Goal: Task Accomplishment & Management: Complete application form

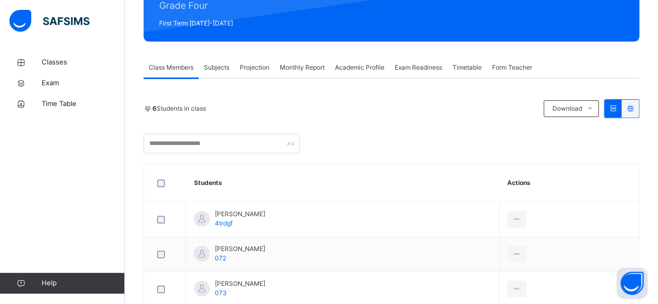
scroll to position [138, 0]
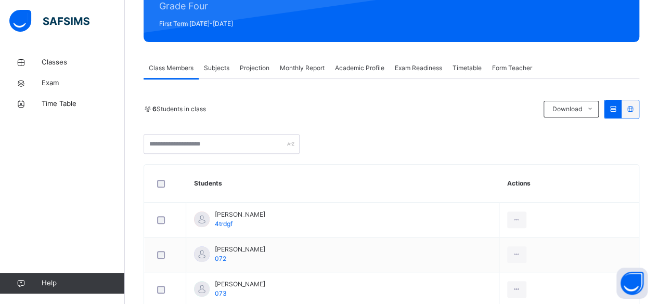
click at [260, 62] on div "Projection" at bounding box center [255, 68] width 40 height 21
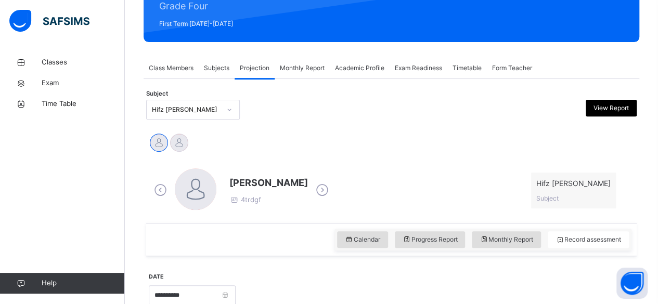
click at [313, 191] on icon at bounding box center [322, 191] width 18 height 16
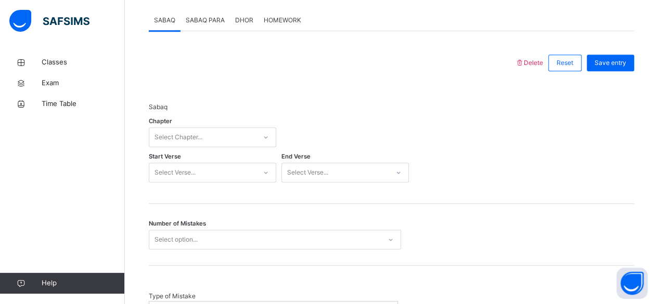
click at [234, 146] on div "Chapter Select Chapter..." at bounding box center [212, 137] width 127 height 30
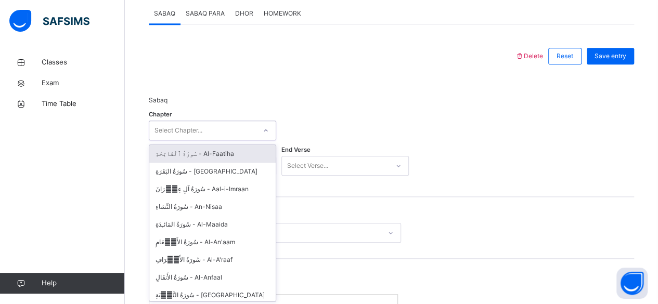
scroll to position [451, 0]
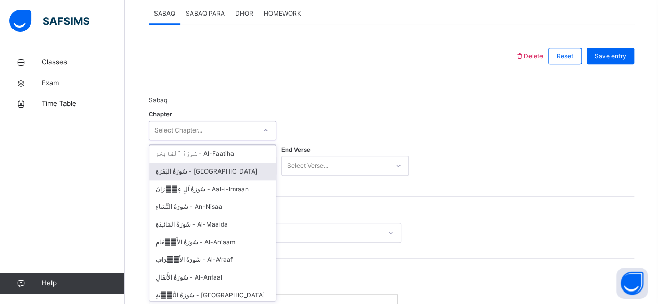
click at [222, 173] on div "سُورَةُ البَقَرَةِ - [GEOGRAPHIC_DATA]" at bounding box center [212, 172] width 126 height 18
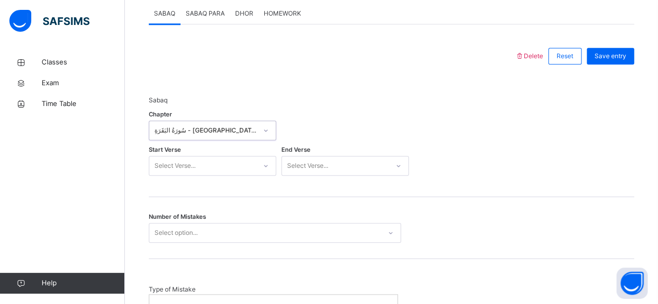
click at [200, 162] on div "Select Verse..." at bounding box center [212, 166] width 127 height 20
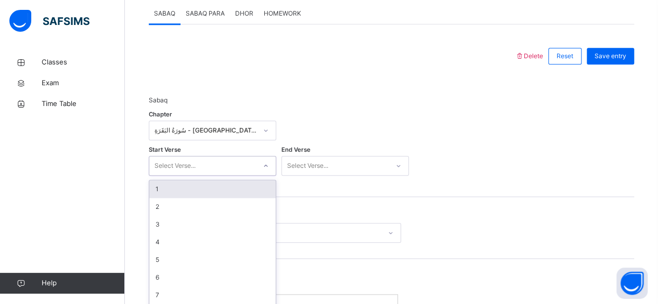
scroll to position [487, 0]
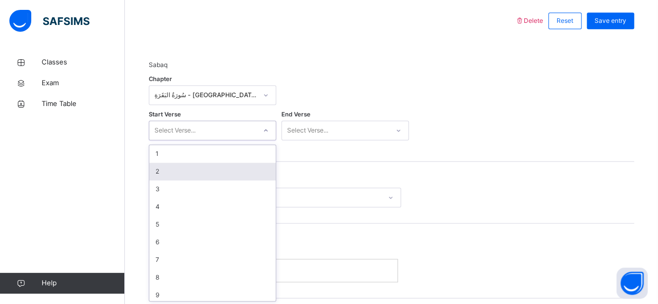
click at [200, 176] on div "2" at bounding box center [212, 172] width 126 height 18
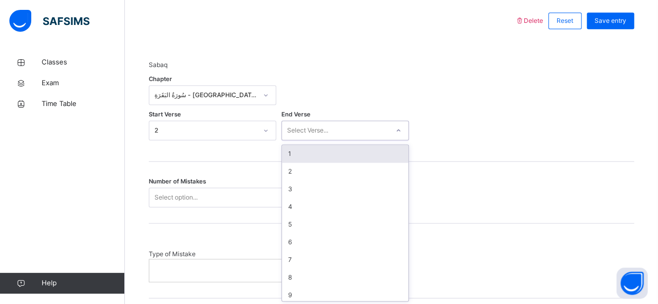
click at [309, 133] on div "Select Verse..." at bounding box center [307, 131] width 41 height 20
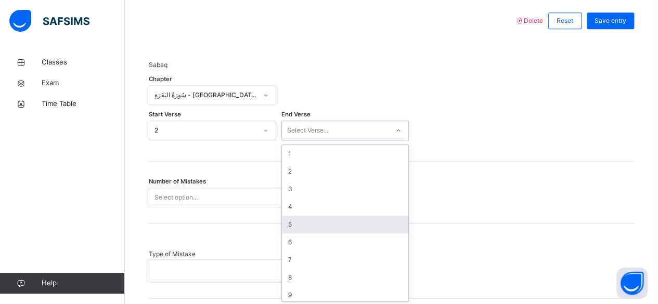
click at [309, 228] on div "5" at bounding box center [345, 225] width 126 height 18
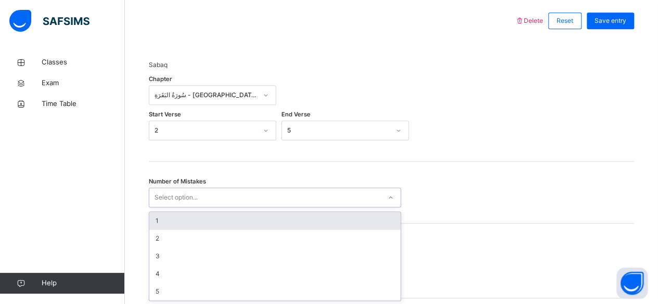
click at [274, 190] on div "Select option..." at bounding box center [264, 198] width 231 height 16
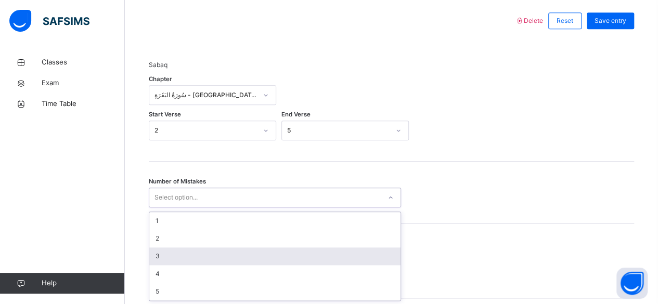
click at [234, 251] on div "3" at bounding box center [274, 257] width 251 height 18
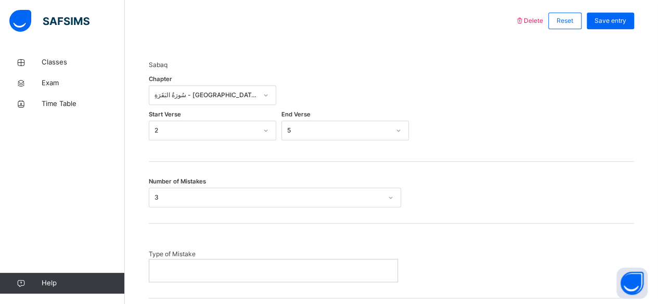
click at [234, 262] on div at bounding box center [273, 271] width 248 height 22
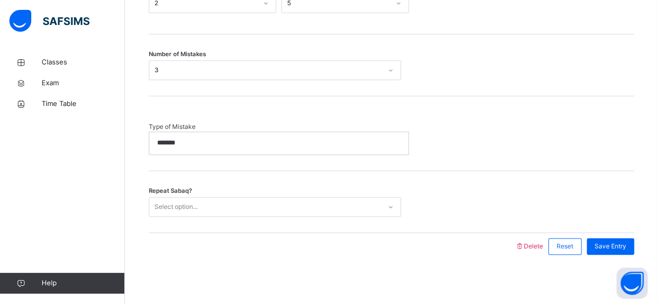
click at [381, 210] on div "Select option..." at bounding box center [264, 207] width 231 height 16
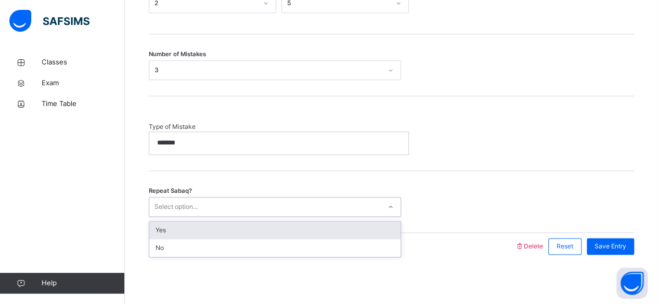
click at [365, 229] on div "Yes" at bounding box center [274, 231] width 251 height 18
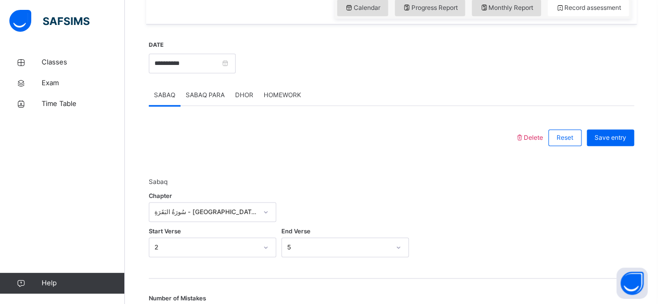
scroll to position [382, 0]
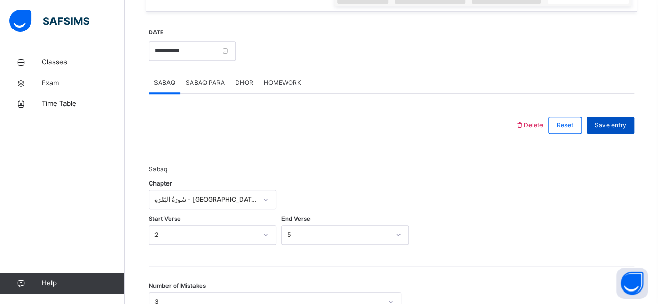
click at [620, 128] on div "Save entry" at bounding box center [610, 125] width 47 height 17
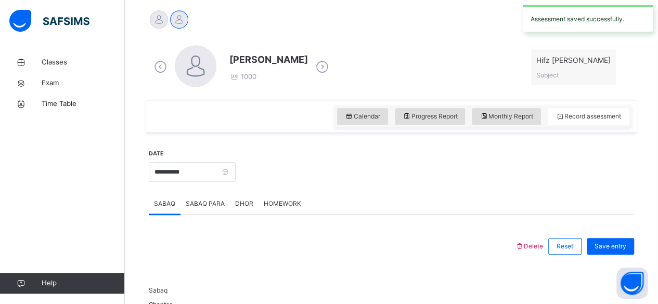
scroll to position [258, 0]
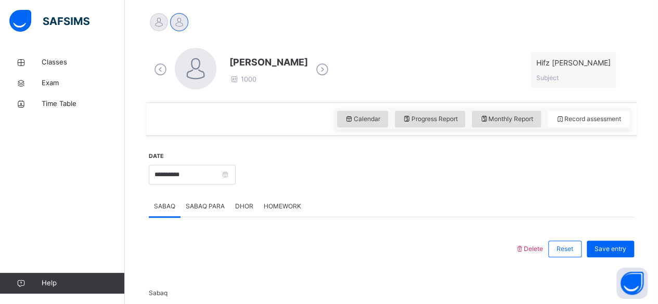
click at [199, 206] on span "SABAQ PARA" at bounding box center [205, 206] width 39 height 9
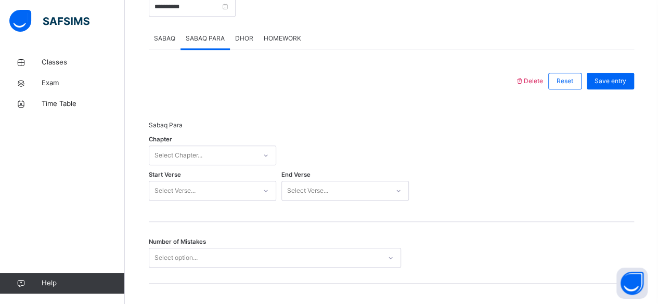
click at [233, 165] on div "Select Chapter..." at bounding box center [212, 156] width 127 height 20
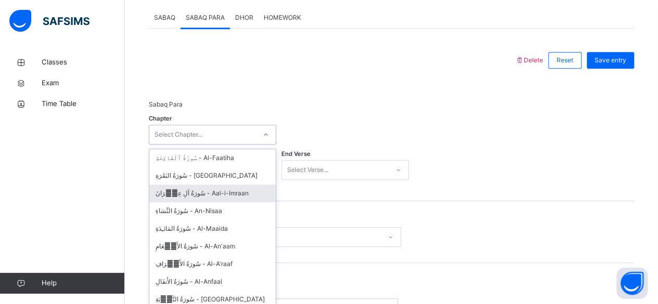
scroll to position [451, 0]
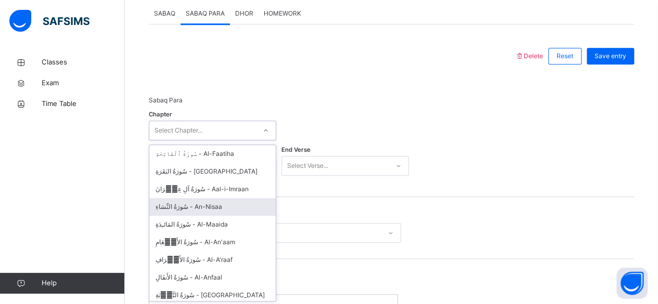
click at [217, 211] on div "سُورَةُ النِّسَاءِ - An-Nisaa" at bounding box center [212, 207] width 126 height 18
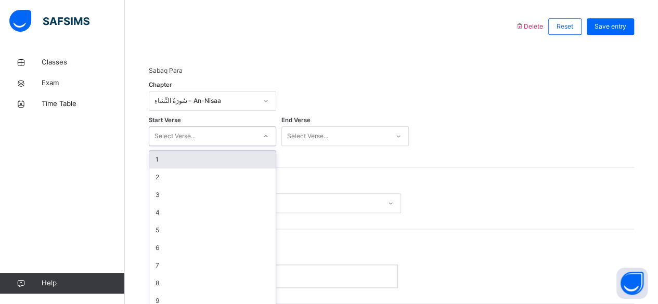
click at [197, 146] on div "option 1 focused, 1 of 176. 176 results available. Use Up and Down to choose op…" at bounding box center [212, 136] width 127 height 20
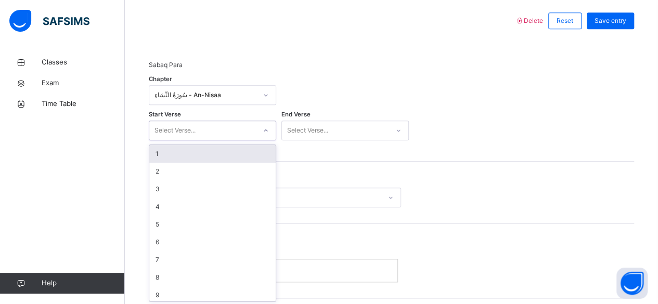
scroll to position [487, 0]
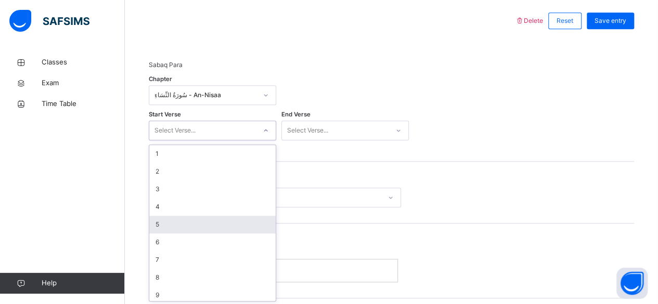
click at [210, 225] on div "5" at bounding box center [212, 225] width 126 height 18
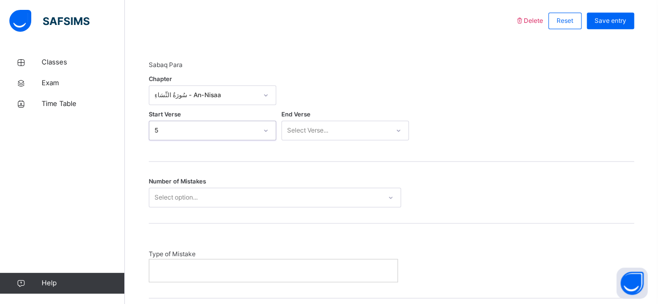
click at [348, 125] on div "Select Verse..." at bounding box center [335, 131] width 107 height 16
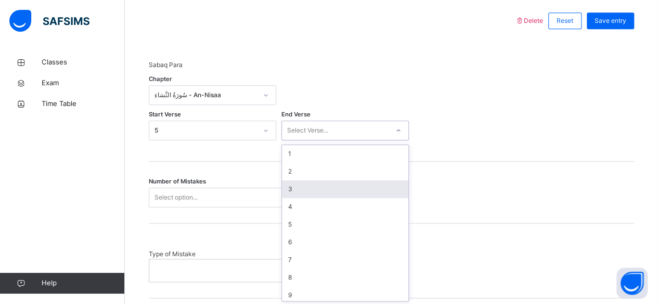
click at [340, 189] on div "3" at bounding box center [345, 189] width 126 height 18
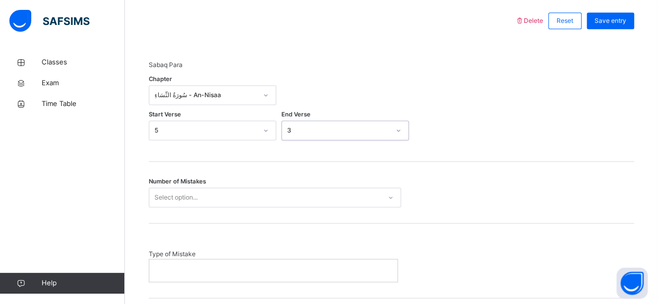
click at [281, 193] on div "Select option..." at bounding box center [264, 198] width 231 height 16
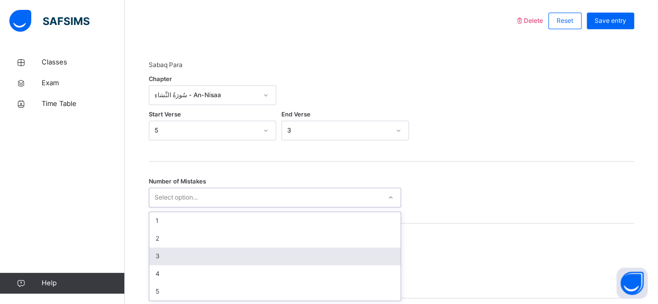
click at [250, 248] on div "3" at bounding box center [274, 257] width 251 height 18
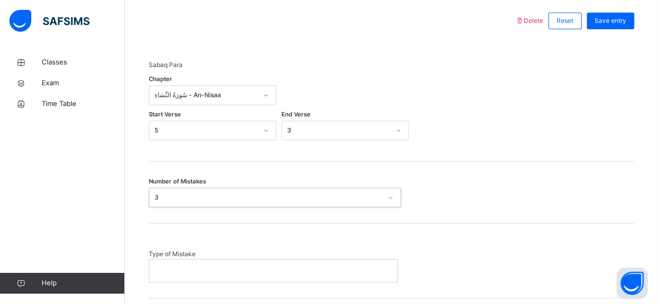
click at [241, 266] on p at bounding box center [273, 270] width 232 height 9
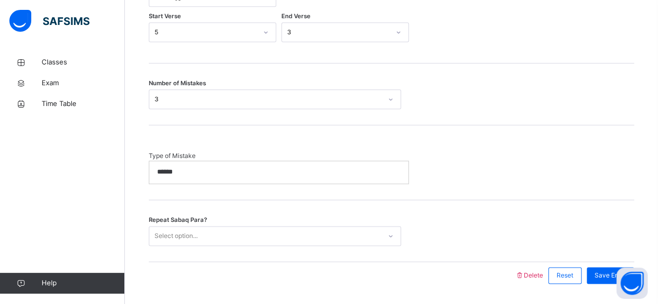
scroll to position [586, 0]
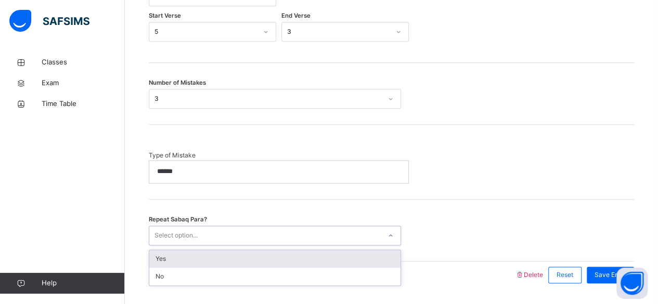
click at [326, 238] on div "Select option..." at bounding box center [264, 235] width 231 height 16
click at [303, 256] on div "Yes" at bounding box center [274, 259] width 251 height 18
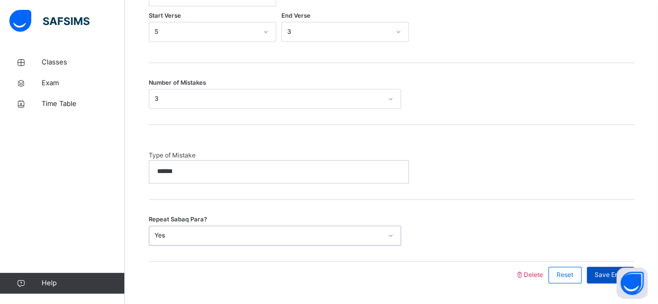
click at [612, 270] on span "Save Entry" at bounding box center [610, 274] width 32 height 9
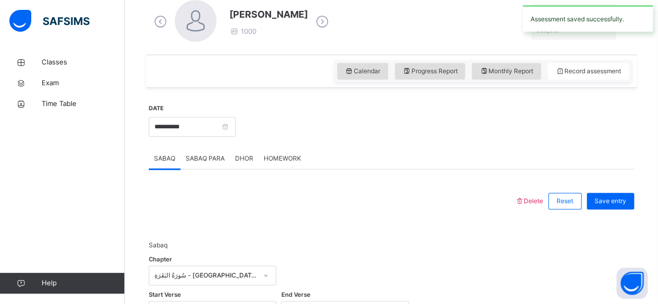
scroll to position [306, 0]
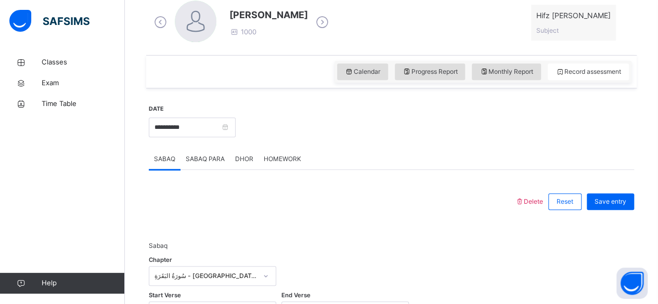
click at [625, 189] on div "Save entry" at bounding box center [607, 201] width 53 height 27
click at [617, 203] on span "Save entry" at bounding box center [610, 201] width 32 height 9
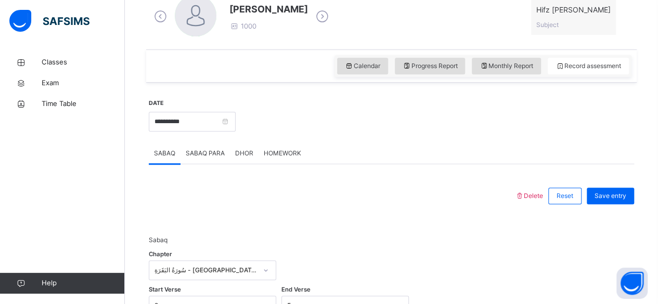
click at [313, 21] on icon at bounding box center [322, 17] width 18 height 16
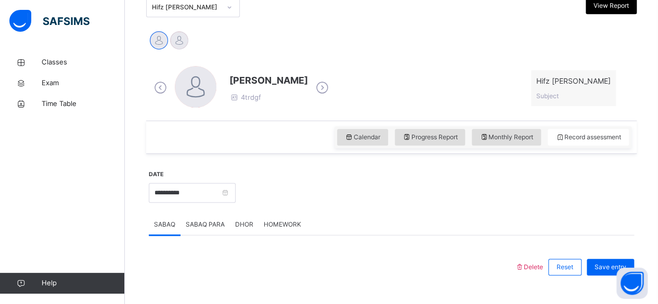
scroll to position [312, 0]
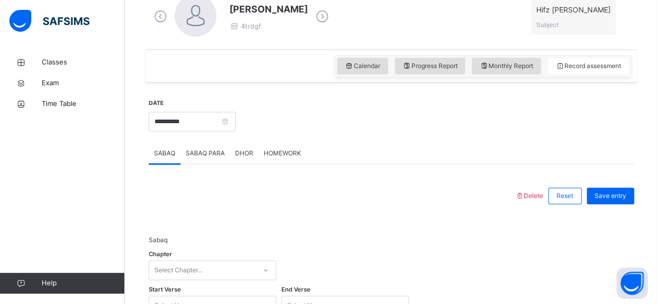
click at [313, 17] on icon at bounding box center [322, 17] width 18 height 16
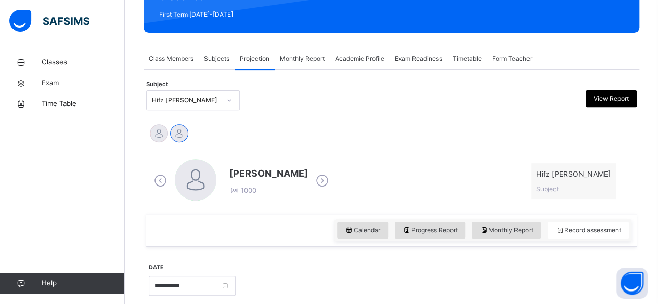
scroll to position [142, 0]
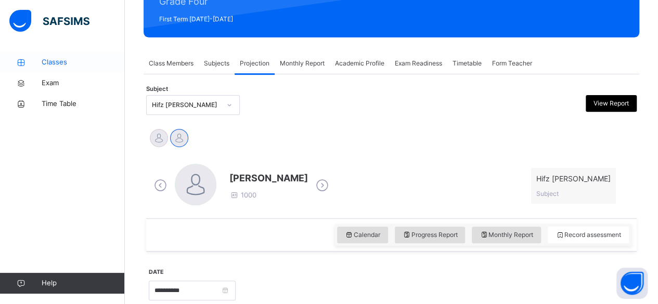
click at [68, 59] on span "Classes" at bounding box center [83, 62] width 83 height 10
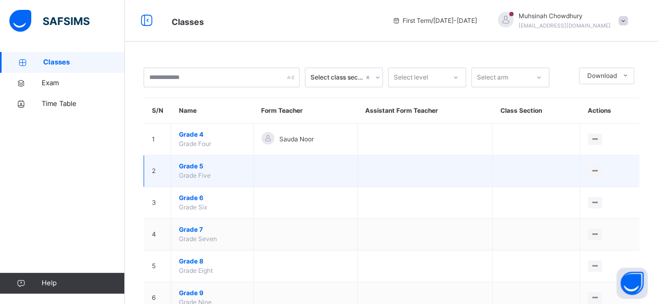
click at [195, 162] on span "Grade 5" at bounding box center [212, 166] width 67 height 9
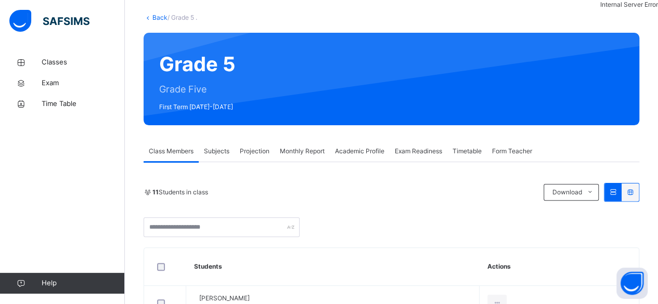
scroll to position [77, 0]
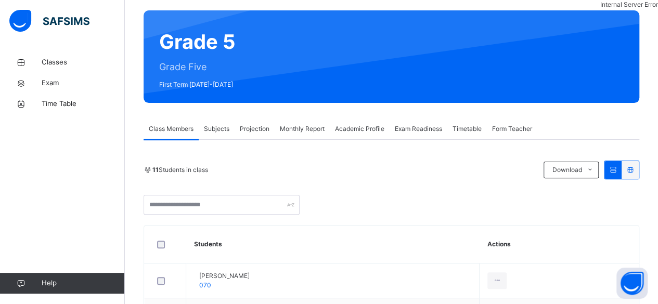
click at [244, 133] on span "Projection" at bounding box center [255, 128] width 30 height 9
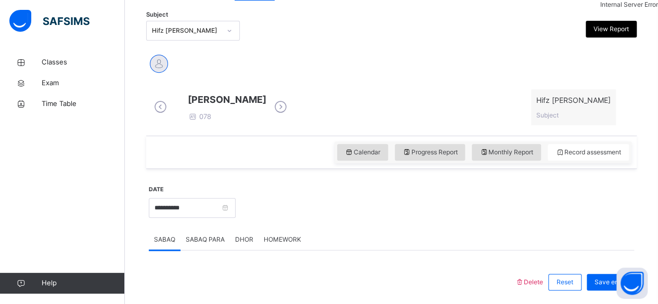
scroll to position [216, 0]
click at [290, 106] on icon at bounding box center [280, 108] width 18 height 16
click at [290, 114] on icon at bounding box center [280, 108] width 18 height 16
click at [290, 111] on icon at bounding box center [280, 108] width 18 height 16
click at [51, 70] on link "Classes" at bounding box center [62, 62] width 125 height 21
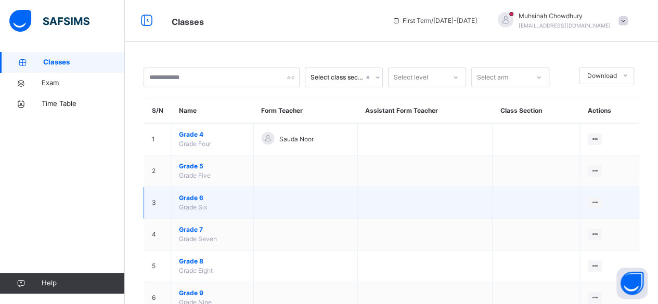
click at [190, 198] on span "Grade 6" at bounding box center [212, 197] width 67 height 9
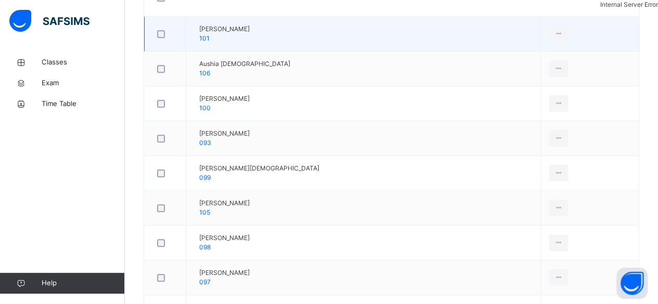
scroll to position [357, 0]
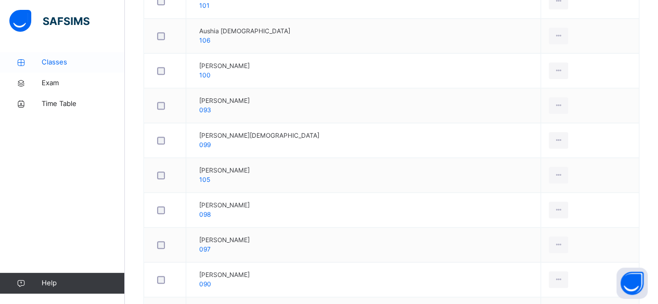
click at [76, 64] on span "Classes" at bounding box center [83, 62] width 83 height 10
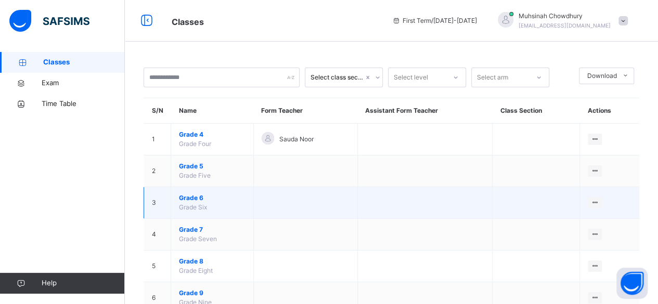
click at [211, 198] on span "Grade 6" at bounding box center [212, 197] width 67 height 9
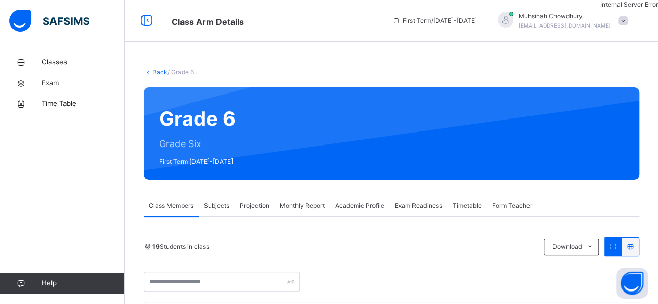
click at [267, 210] on span "Projection" at bounding box center [255, 205] width 30 height 9
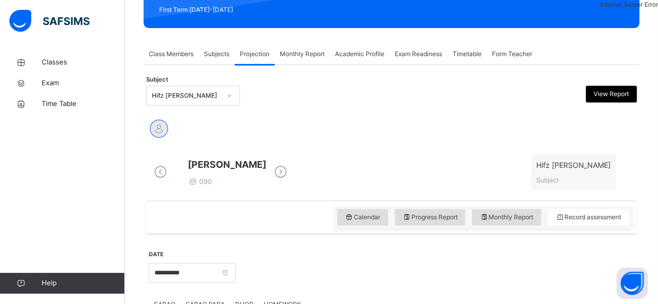
scroll to position [152, 0]
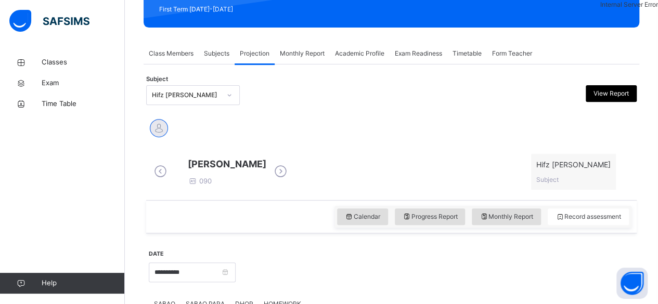
click at [290, 173] on icon at bounding box center [280, 172] width 18 height 16
click at [290, 177] on icon at bounding box center [280, 172] width 18 height 16
click at [74, 60] on span "Classes" at bounding box center [83, 62] width 83 height 10
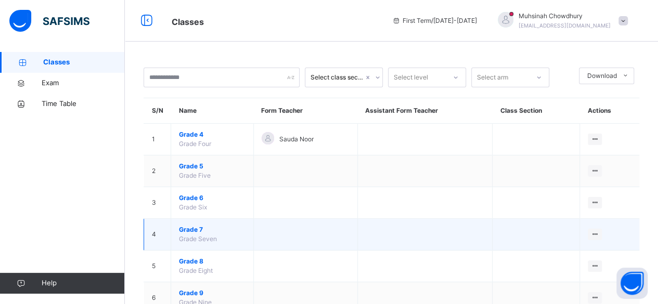
click at [192, 234] on td "Grade 7 Grade Seven" at bounding box center [212, 235] width 83 height 32
click at [192, 226] on span "Grade 7" at bounding box center [212, 229] width 67 height 9
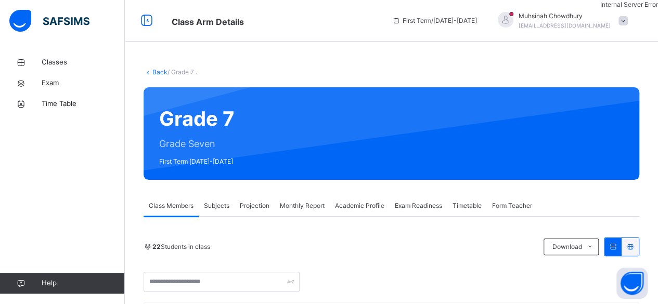
click at [249, 212] on div "Projection" at bounding box center [255, 206] width 40 height 21
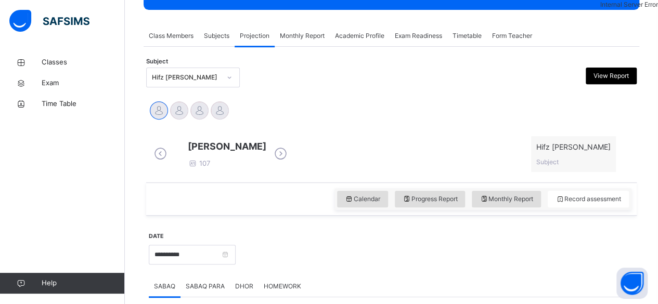
scroll to position [171, 0]
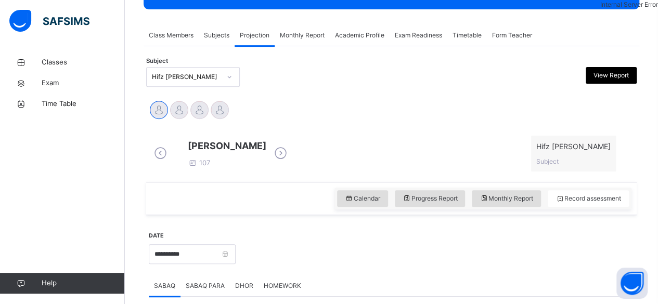
click at [290, 154] on icon at bounding box center [280, 154] width 18 height 16
click at [290, 157] on icon at bounding box center [280, 154] width 18 height 16
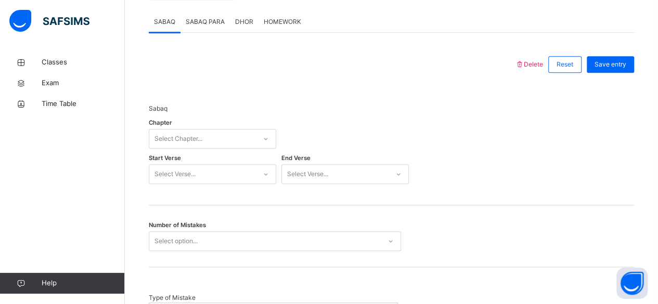
scroll to position [435, 0]
click at [249, 173] on div "Select Verse..." at bounding box center [202, 174] width 107 height 16
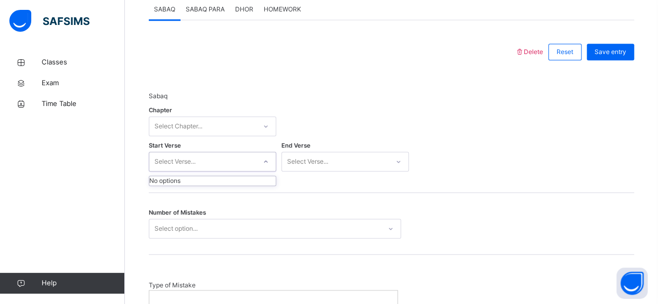
click at [252, 136] on div "Select Chapter..." at bounding box center [212, 126] width 127 height 20
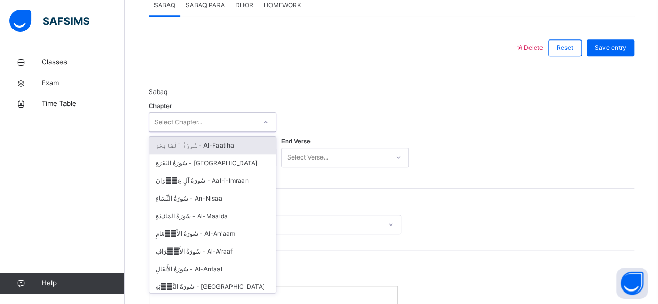
scroll to position [451, 0]
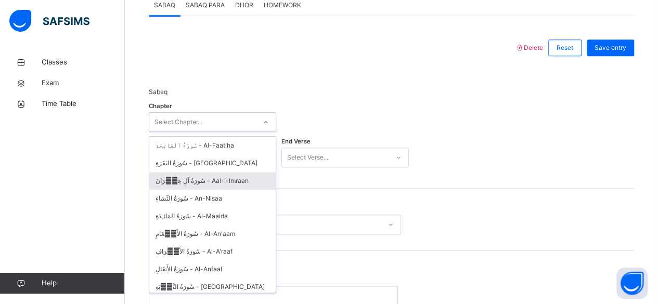
click at [225, 184] on div "سُورَةُ آلِ عِمۡرَانَ - Aal-i-Imraan" at bounding box center [212, 181] width 126 height 18
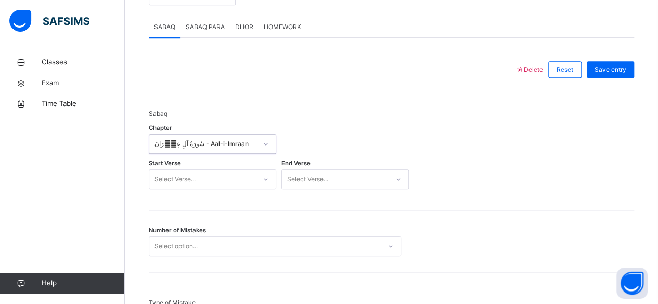
scroll to position [429, 0]
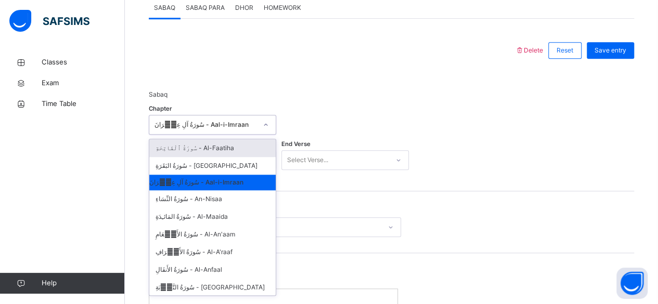
click at [203, 135] on div "option سُورَةُ آلِ عِمۡرَانَ - Aal-i-[PERSON_NAME], selected. option سُورَةُ ٱ…" at bounding box center [212, 125] width 127 height 20
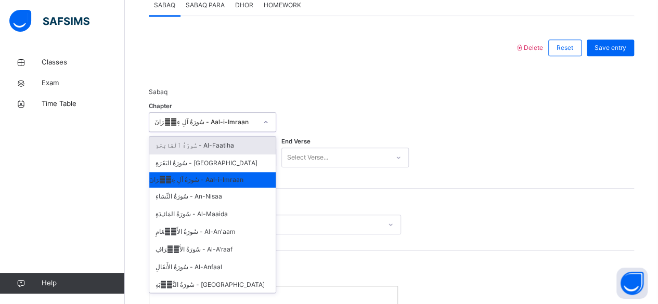
scroll to position [451, 0]
